Goal: Check status: Check status

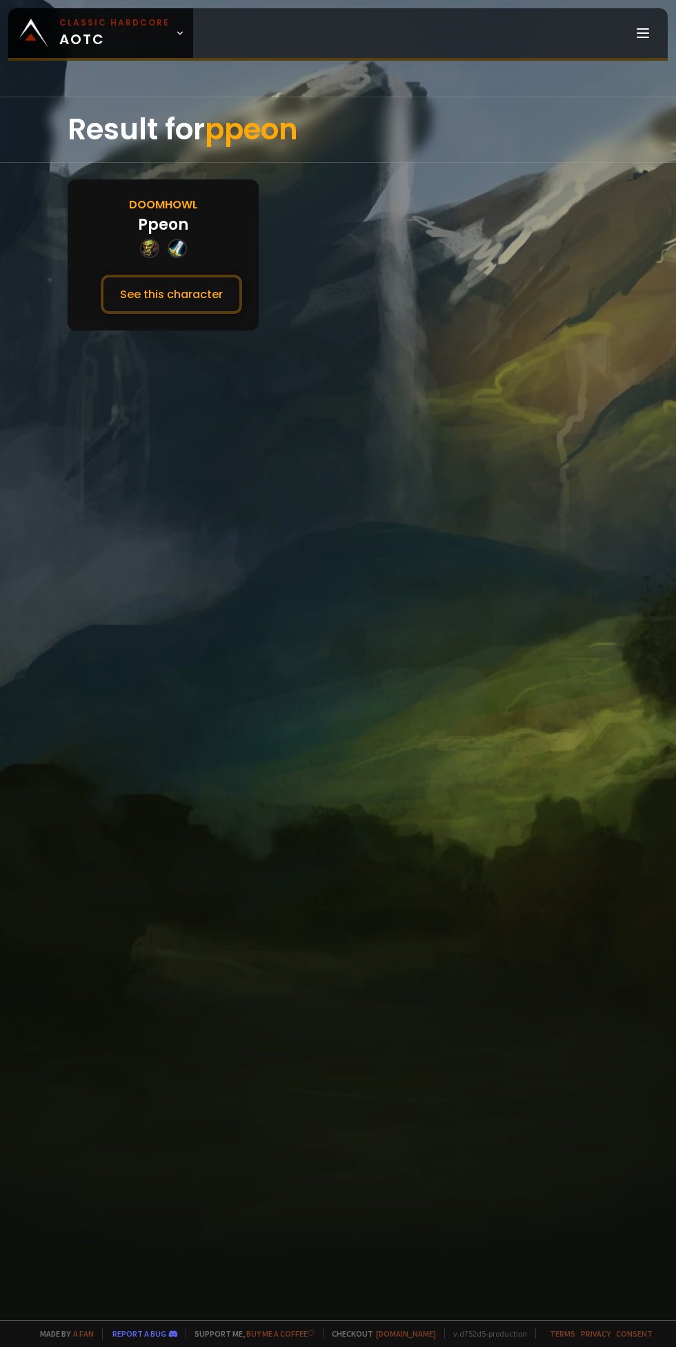
click at [175, 284] on button "See this character" at bounding box center [171, 294] width 141 height 39
